Goal: Task Accomplishment & Management: Use online tool/utility

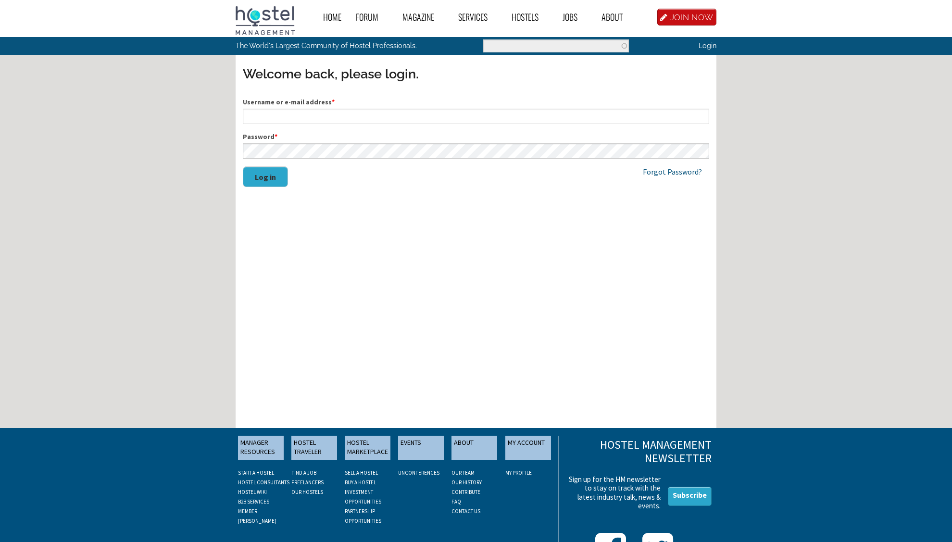
click at [285, 117] on input "Username or e-mail address *" at bounding box center [476, 116] width 466 height 15
type input "hostelarabas@gmail.com"
click at [276, 159] on div "Username or e-mail address * hostelarabas@gmail.com Password * Log in" at bounding box center [476, 147] width 466 height 100
click at [243, 166] on button "Log in" at bounding box center [265, 176] width 45 height 21
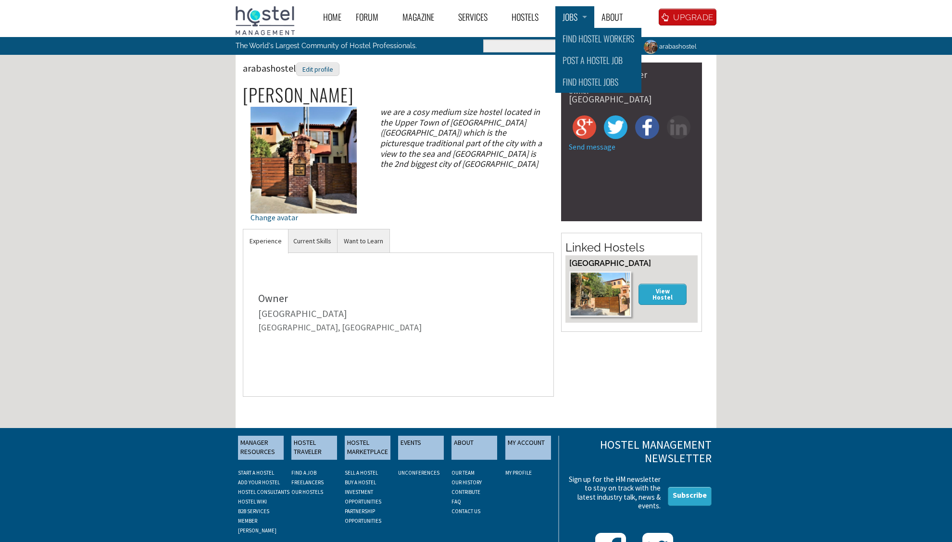
click at [567, 14] on link "Jobs" at bounding box center [574, 17] width 39 height 22
click at [587, 59] on link "Post a Hostel Job" at bounding box center [598, 61] width 86 height 22
click at [605, 61] on link "Post a Hostel Job" at bounding box center [598, 61] width 86 height 22
click at [562, 19] on link "Jobs" at bounding box center [574, 17] width 39 height 22
click at [590, 59] on link "Post a Hostel Job" at bounding box center [598, 61] width 86 height 22
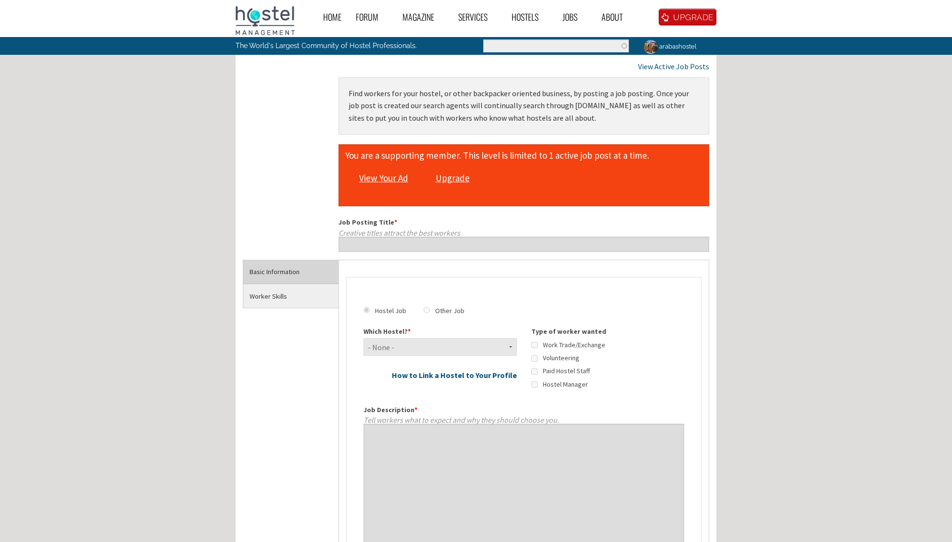
click at [391, 180] on link "View Your Ad" at bounding box center [383, 178] width 58 height 18
